Goal: Entertainment & Leisure: Consume media (video, audio)

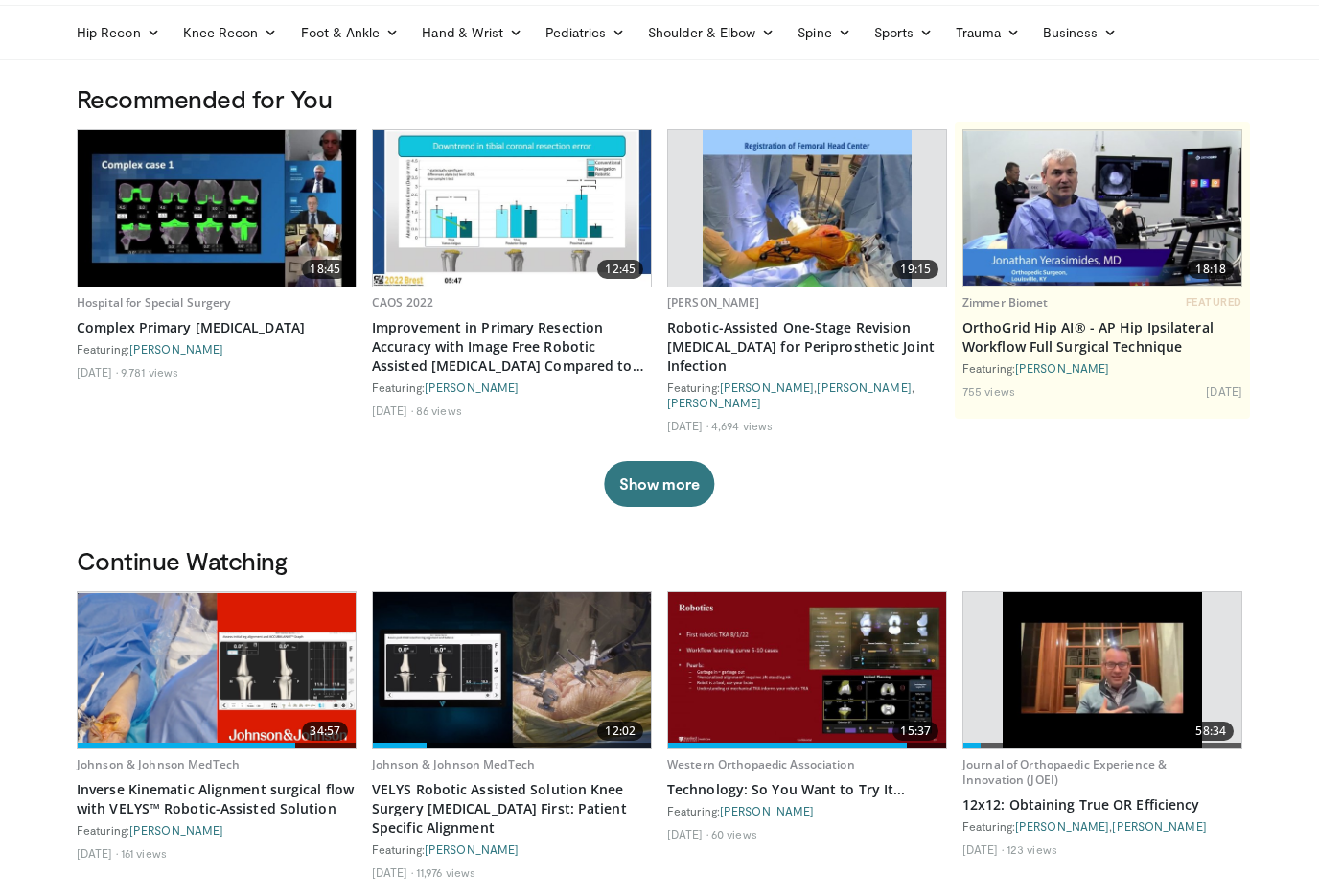
scroll to position [64, 0]
click at [277, 689] on img at bounding box center [217, 670] width 278 height 155
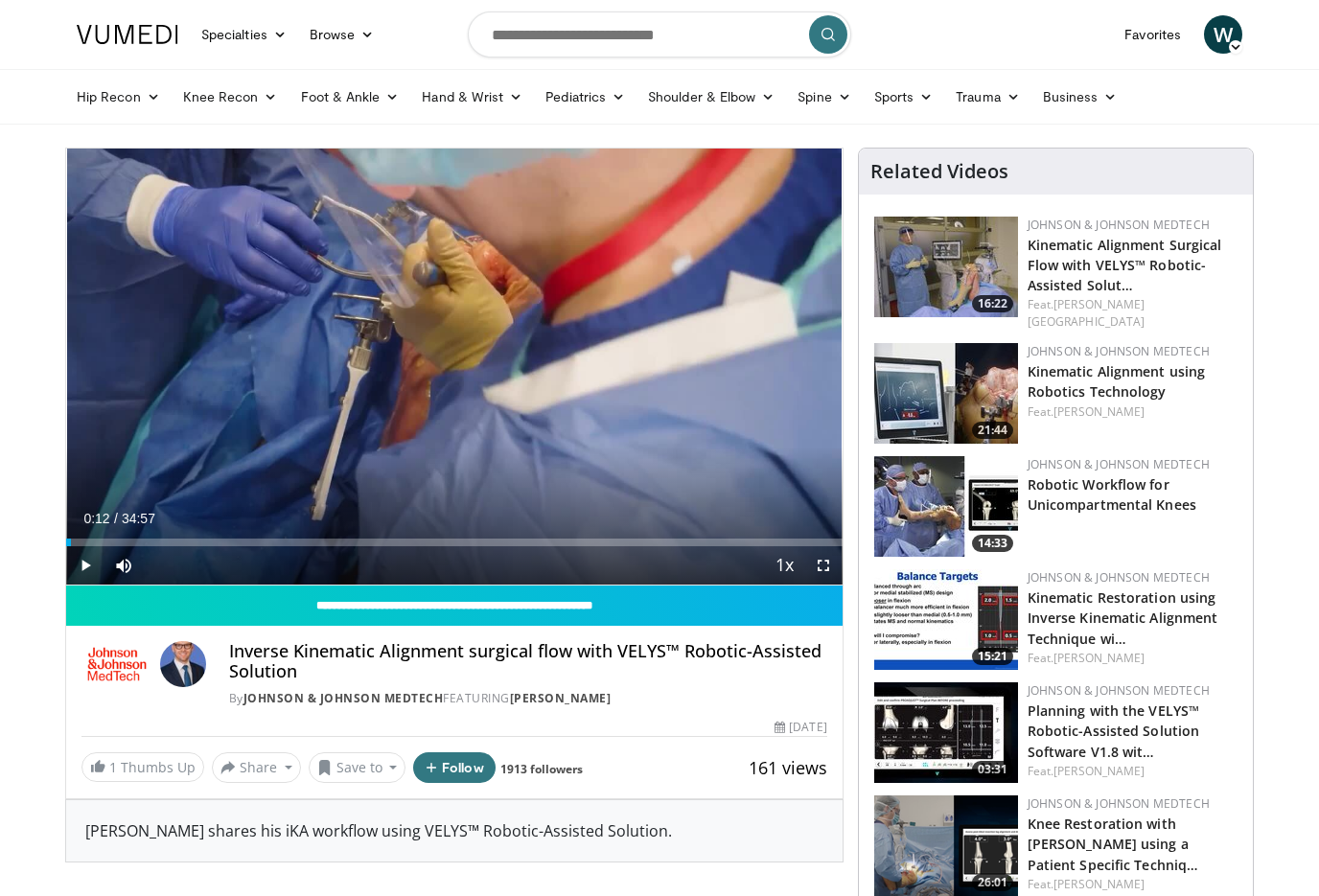
drag, startPoint x: 665, startPoint y: 539, endPoint x: 71, endPoint y: 542, distance: 594.0
click at [71, 542] on div "Loaded : 0.00%" at bounding box center [454, 542] width 776 height 8
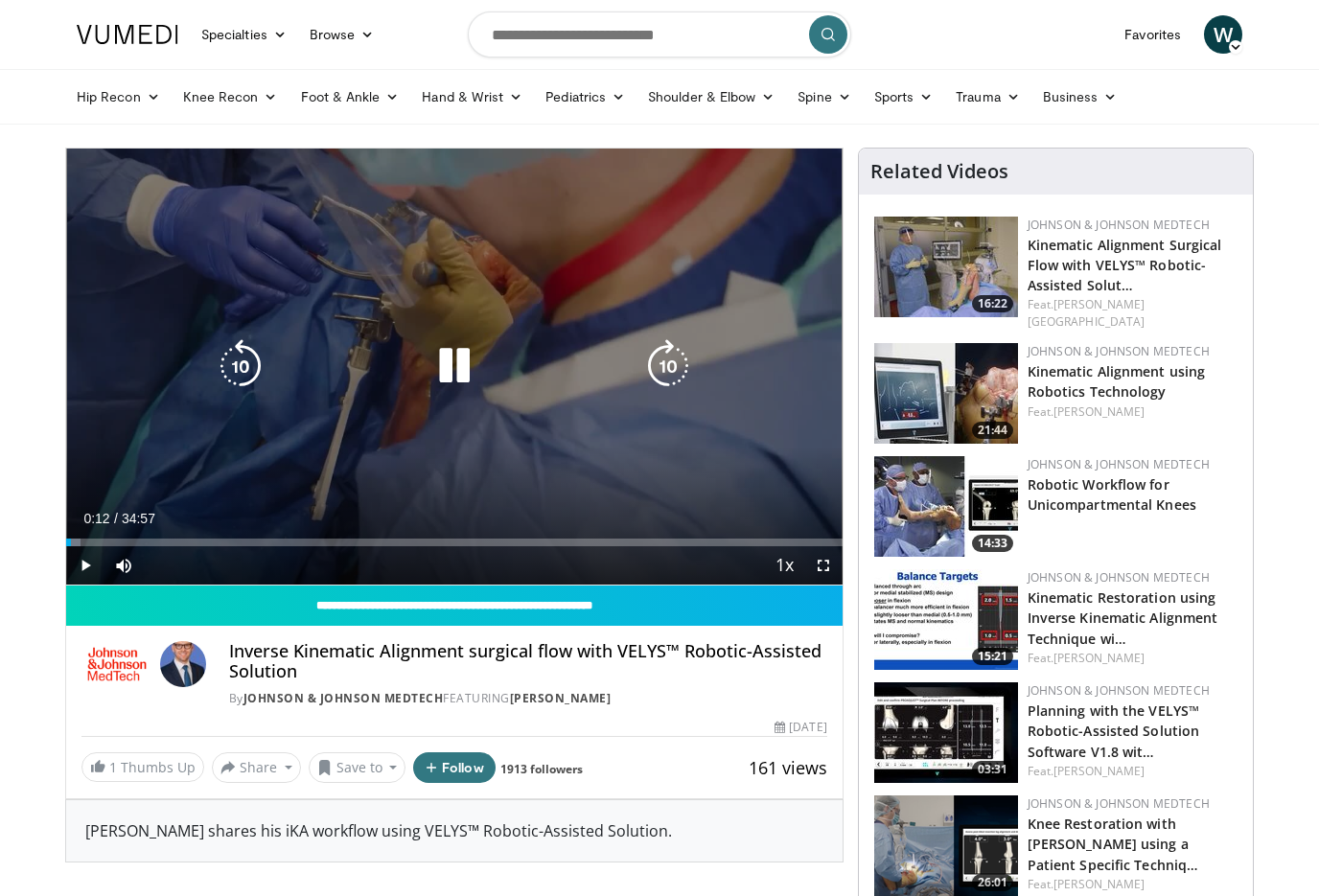
click at [83, 565] on span "Video Player" at bounding box center [85, 565] width 38 height 38
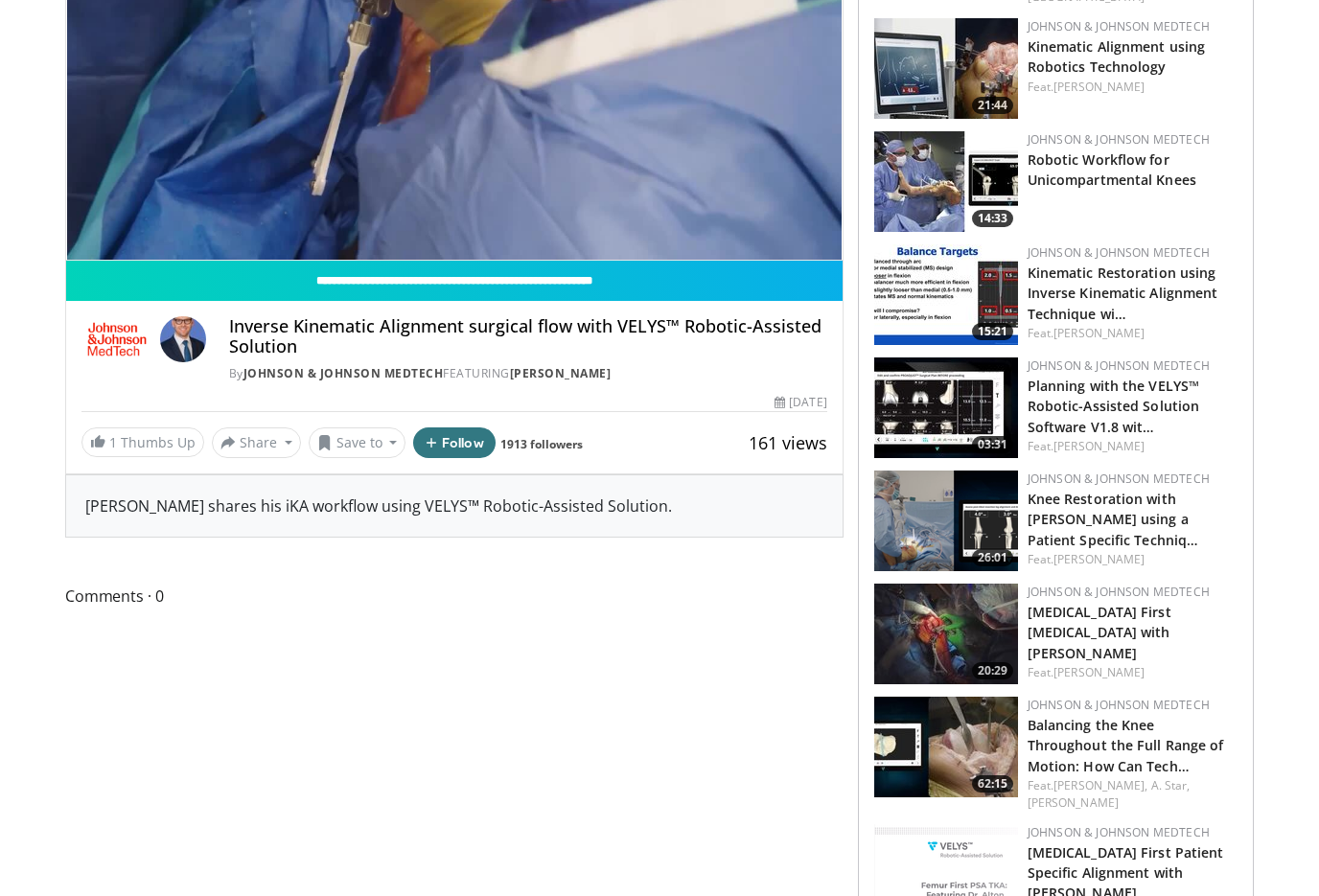
scroll to position [331, 0]
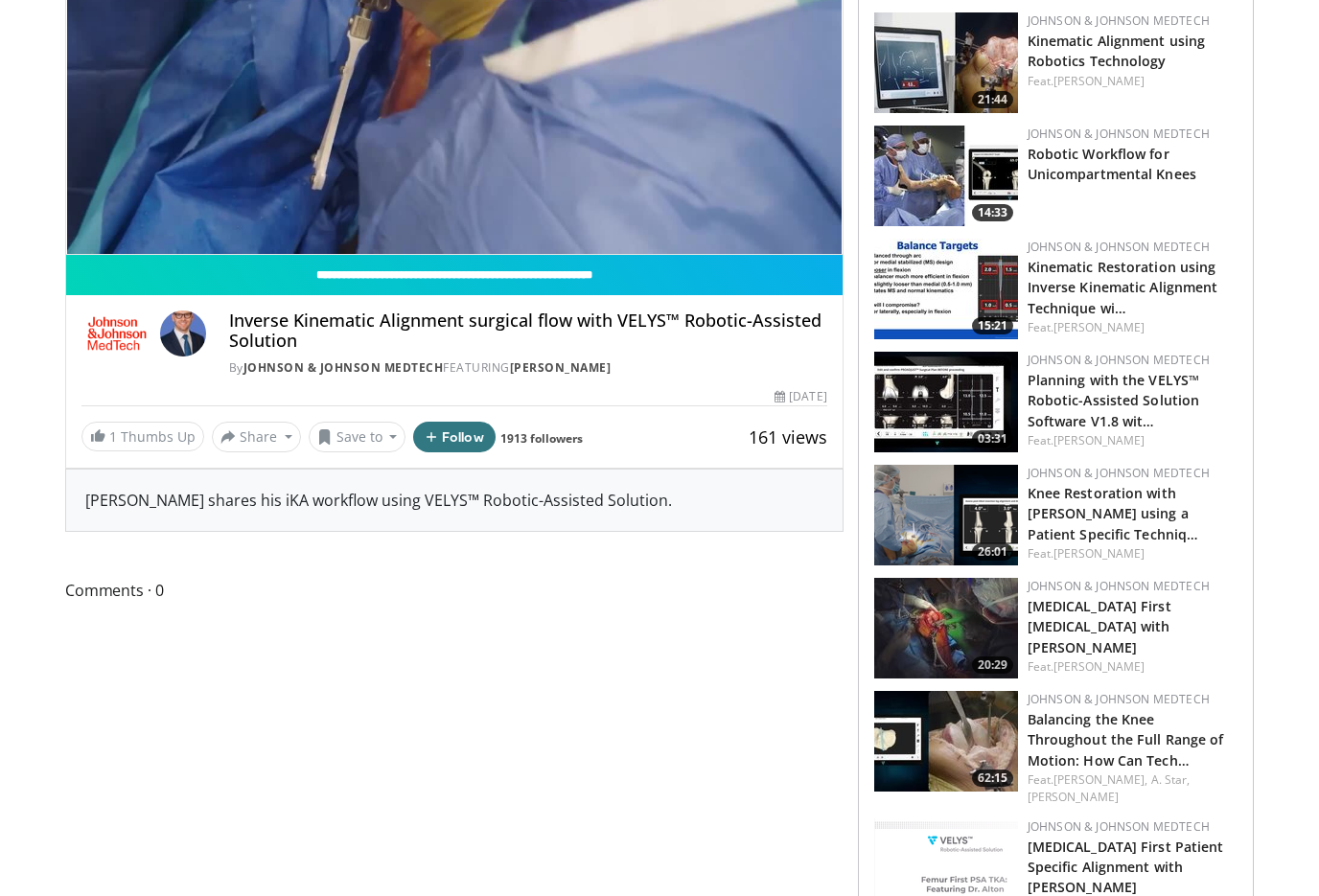
click at [970, 524] on img at bounding box center [946, 514] width 144 height 101
click at [1013, 464] on img at bounding box center [946, 514] width 144 height 101
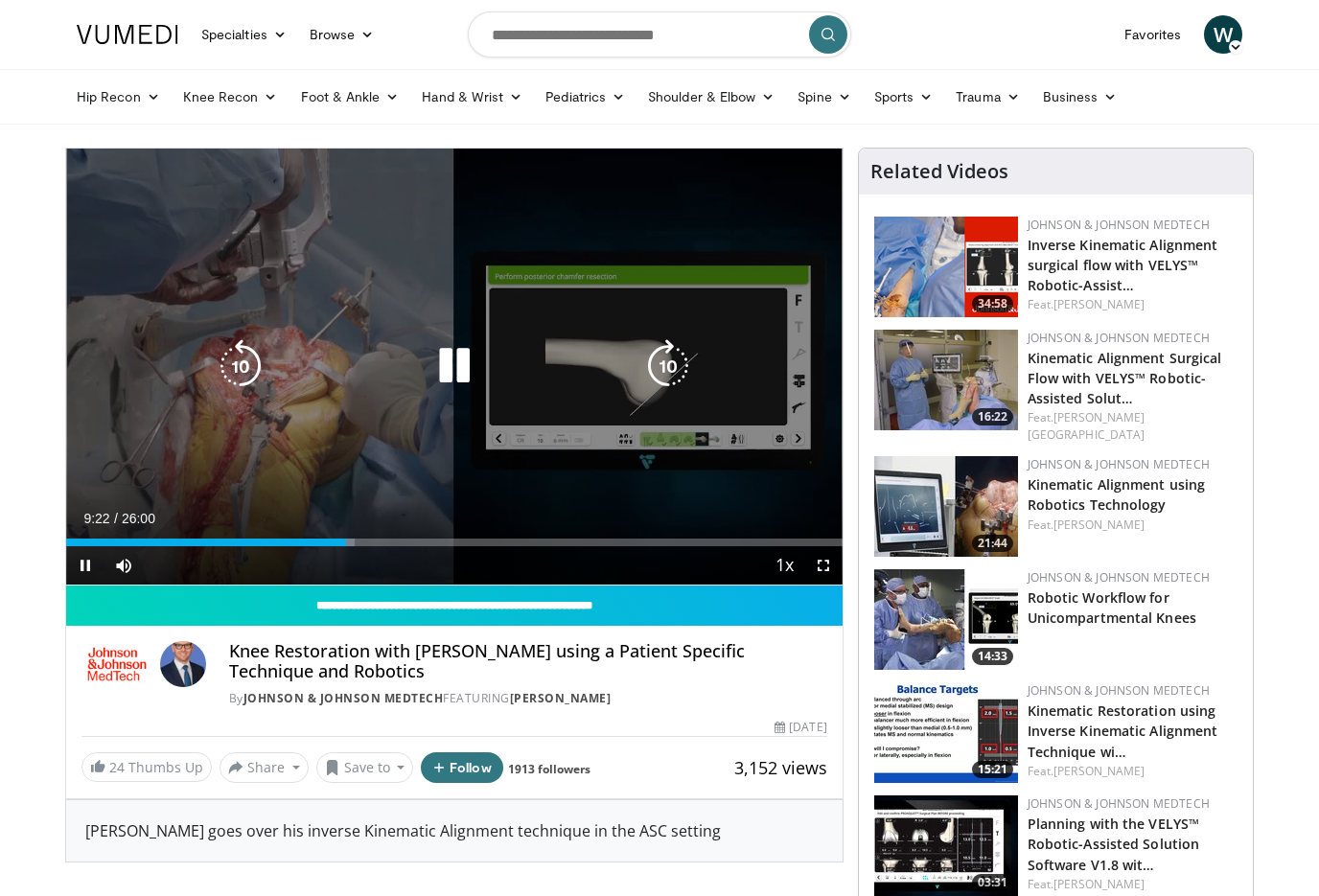
click at [447, 368] on icon "Video Player" at bounding box center [455, 367] width 54 height 54
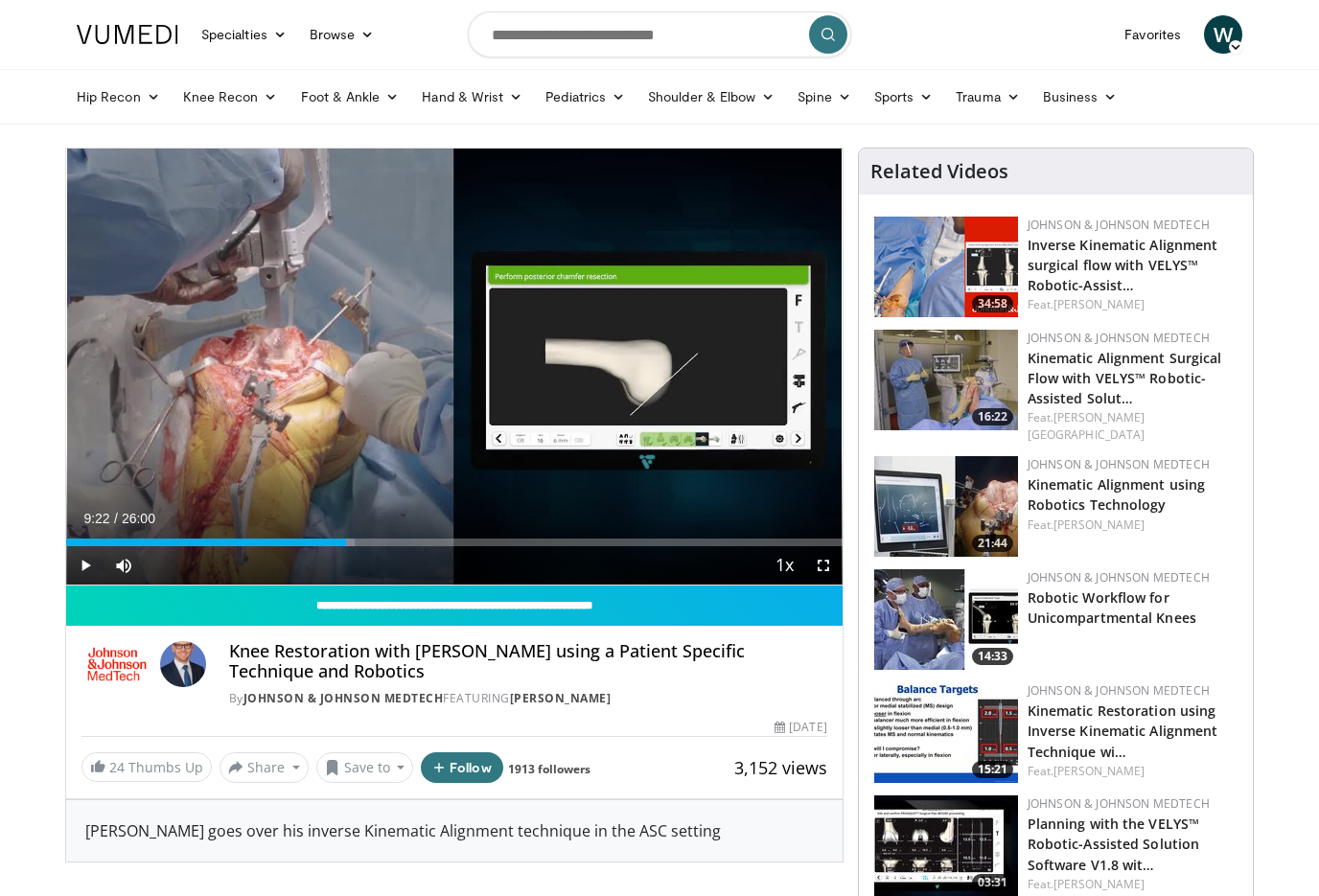
click at [436, 372] on div "10 seconds Tap to unmute" at bounding box center [454, 367] width 776 height 437
click at [420, 368] on div "10 seconds Tap to unmute" at bounding box center [454, 367] width 776 height 437
click at [393, 434] on div "10 seconds Tap to unmute" at bounding box center [454, 367] width 776 height 437
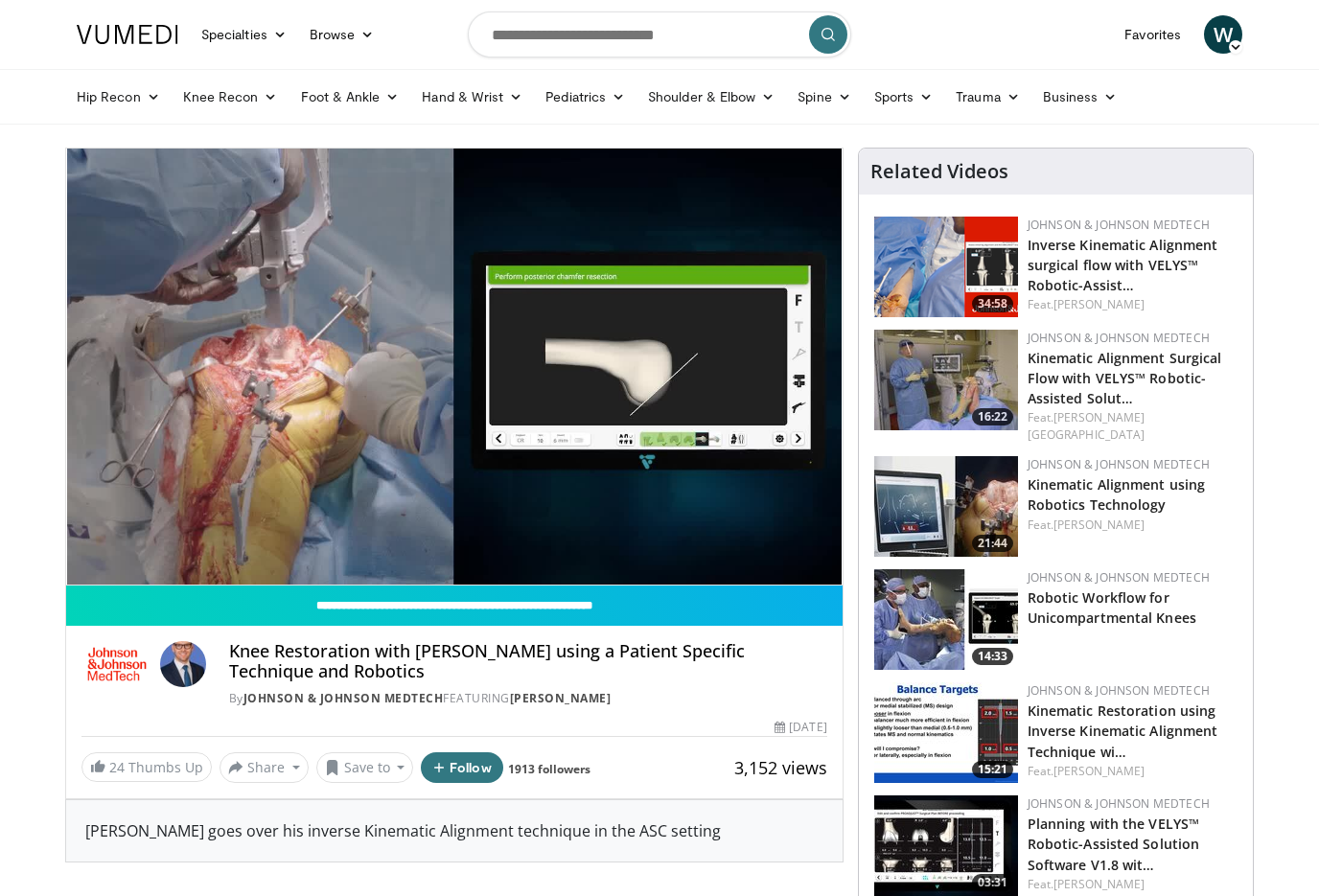
click at [834, 548] on div "Current Time 11:12 / Duration 26:00" at bounding box center [454, 556] width 776 height 17
click at [780, 548] on div "Current Time 11:13 / Duration 26:00" at bounding box center [454, 556] width 776 height 17
click at [821, 584] on span "Video Player" at bounding box center [823, 603] width 38 height 38
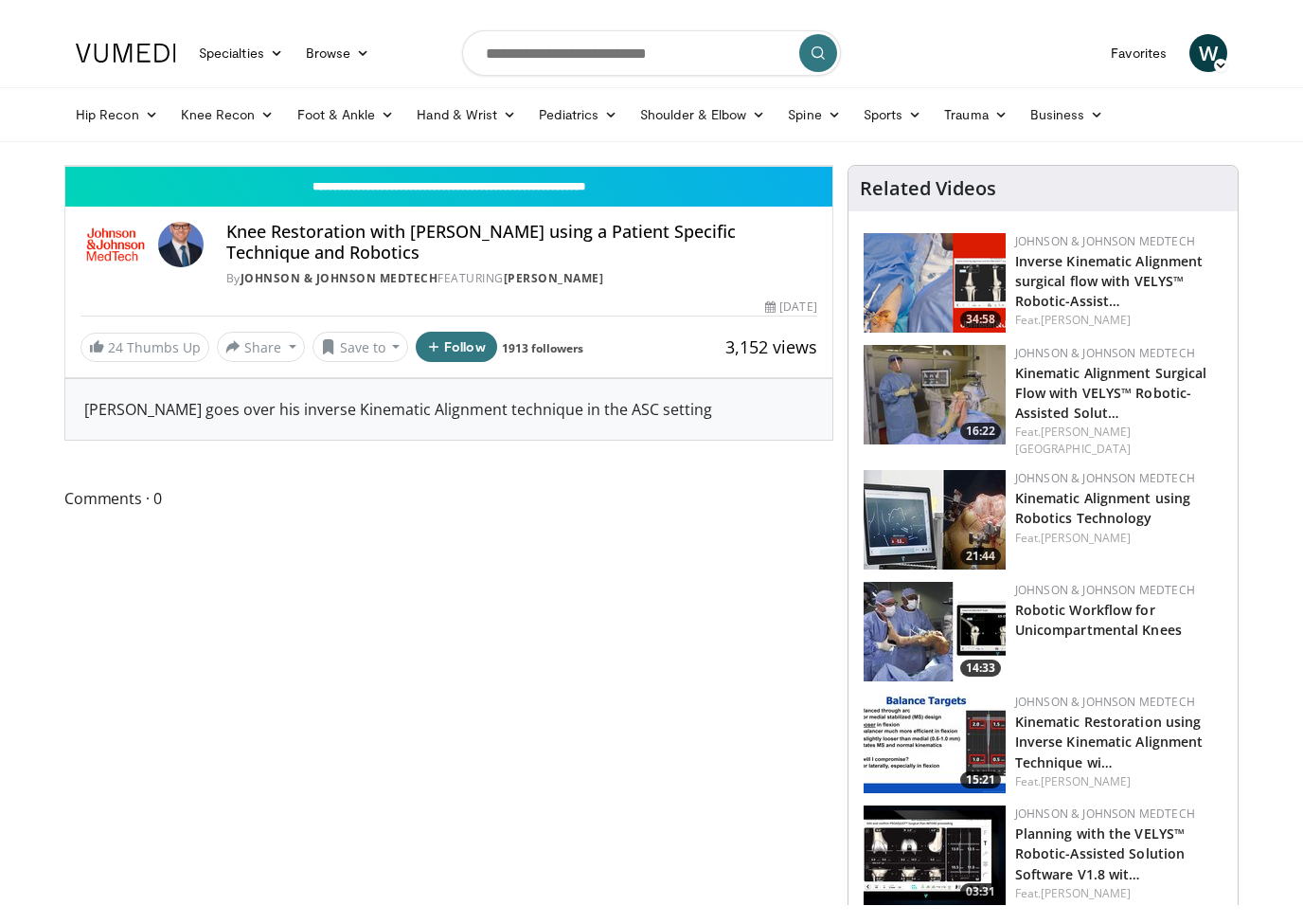
scroll to position [23, 0]
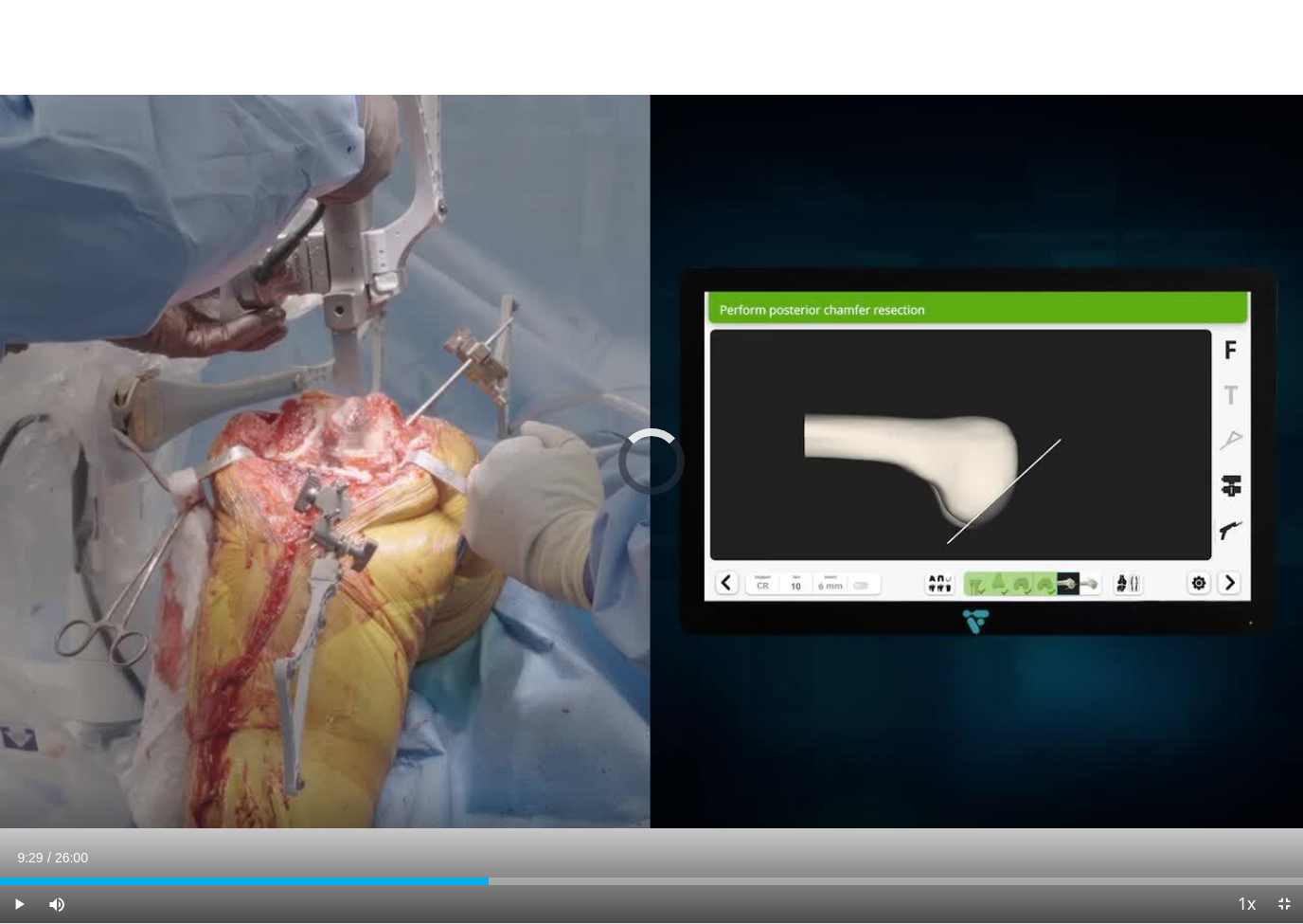
click at [476, 873] on div "Loaded : 36.56%" at bounding box center [652, 876] width 1303 height 18
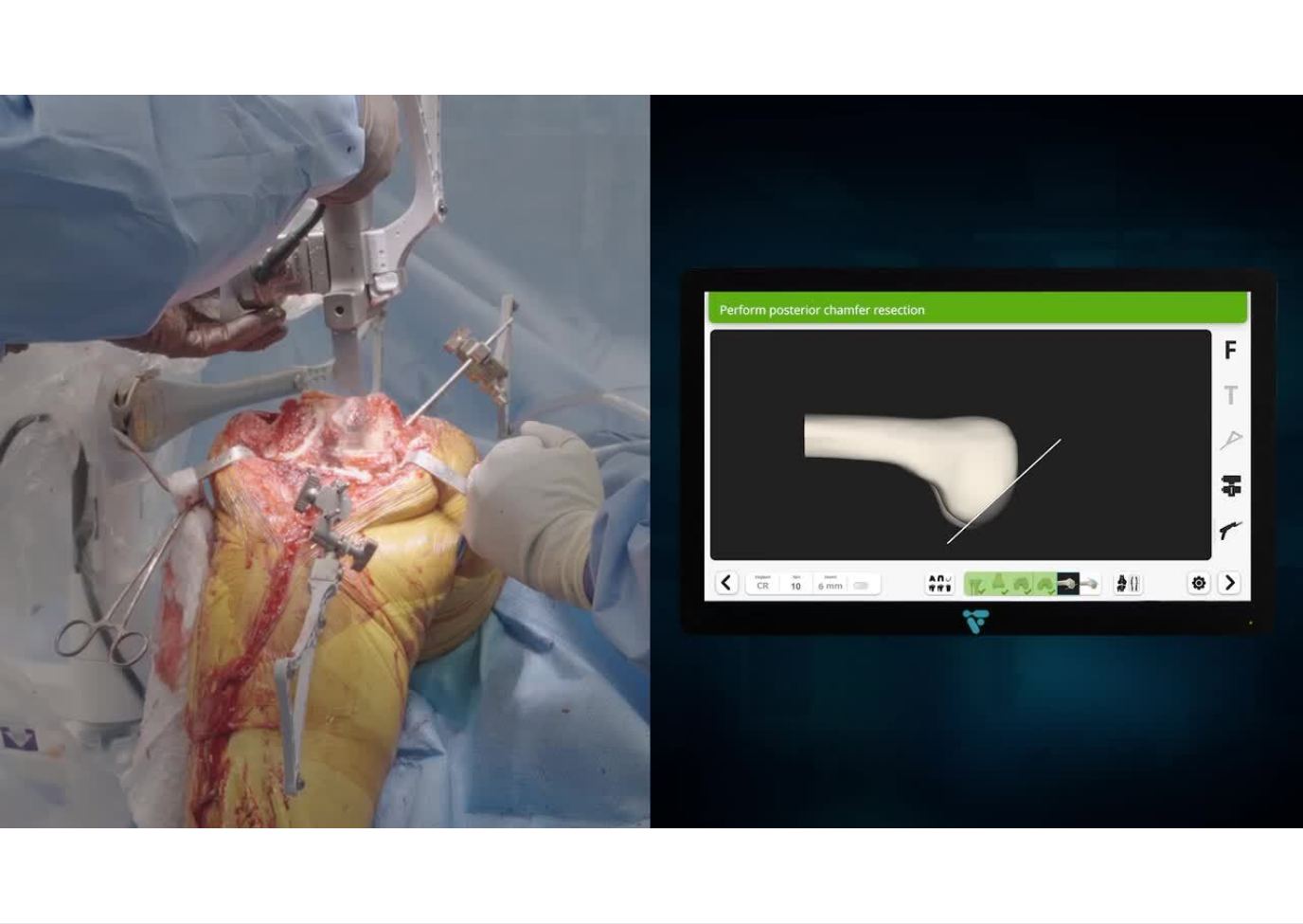
click at [475, 885] on div "Current Time 9:32 / Duration 26:00" at bounding box center [652, 894] width 1303 height 17
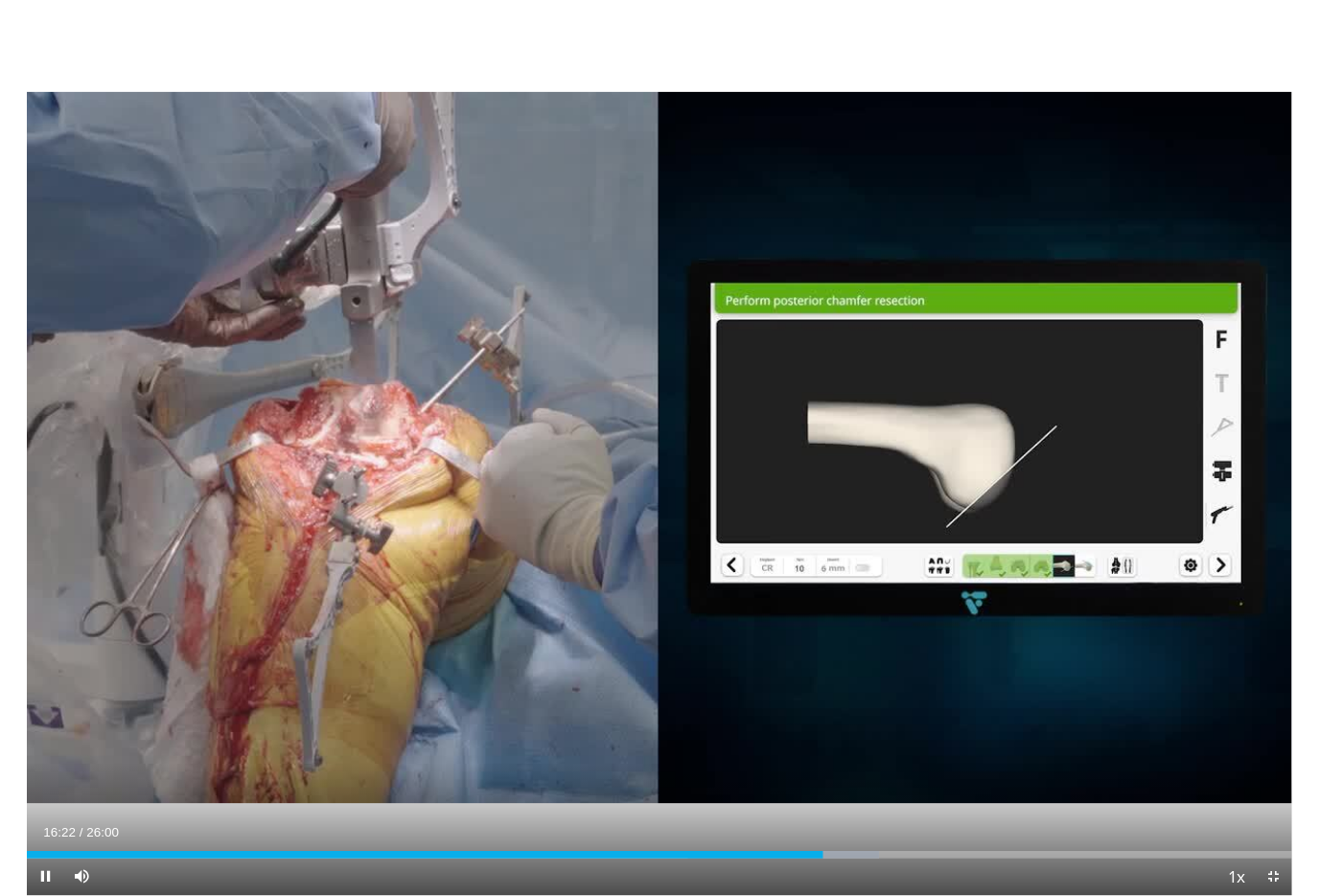
scroll to position [0, 0]
